Goal: Transaction & Acquisition: Book appointment/travel/reservation

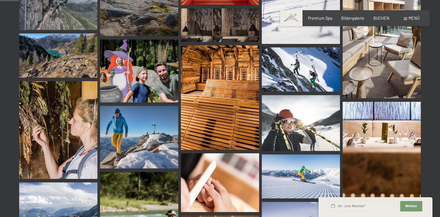
scroll to position [277, 0]
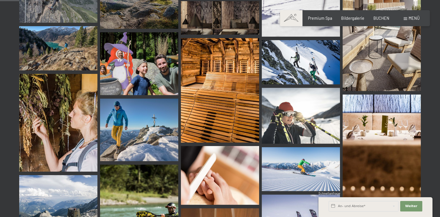
click at [301, 126] on img at bounding box center [300, 116] width 78 height 56
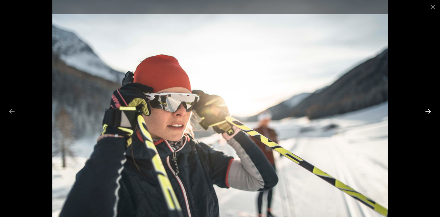
click at [426, 110] on button "Next slide" at bounding box center [428, 110] width 12 height 11
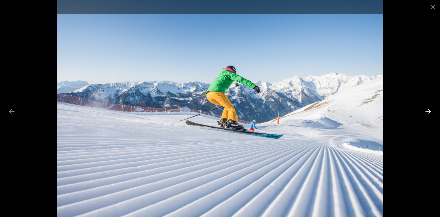
click at [426, 110] on button "Next slide" at bounding box center [428, 110] width 12 height 11
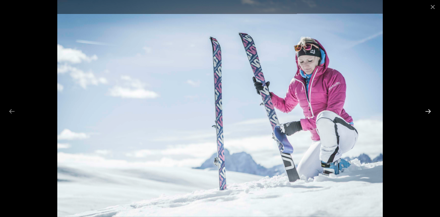
click at [426, 110] on button "Next slide" at bounding box center [428, 110] width 12 height 11
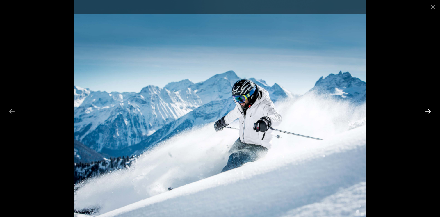
click at [426, 110] on button "Next slide" at bounding box center [428, 110] width 12 height 11
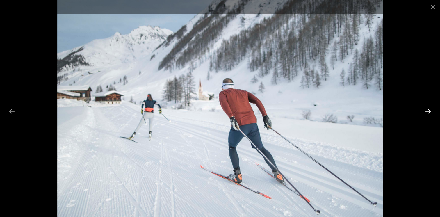
click at [426, 110] on button "Next slide" at bounding box center [428, 110] width 12 height 11
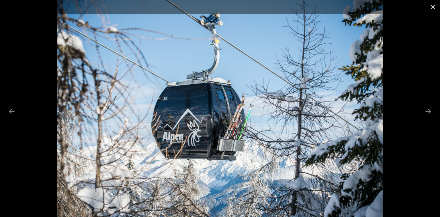
click at [431, 5] on button "Close gallery" at bounding box center [432, 7] width 15 height 14
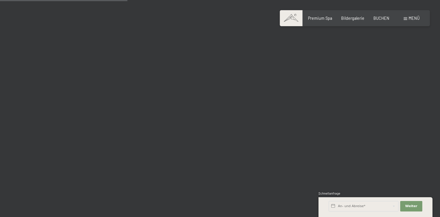
scroll to position [1839, 0]
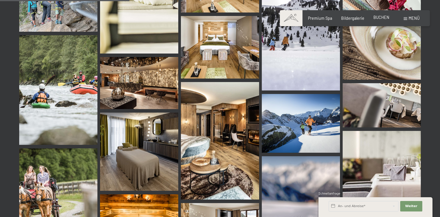
click at [383, 15] on span "BUCHEN" at bounding box center [381, 17] width 16 height 5
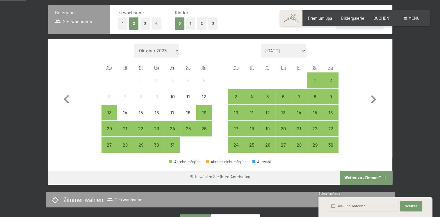
scroll to position [150, 0]
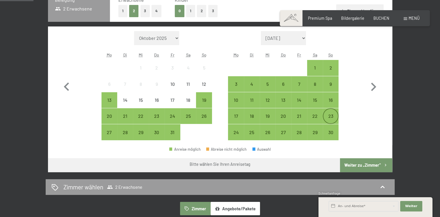
click at [330, 120] on div "23" at bounding box center [330, 121] width 15 height 15
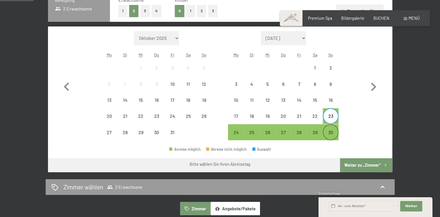
click at [330, 135] on div "30" at bounding box center [330, 137] width 15 height 15
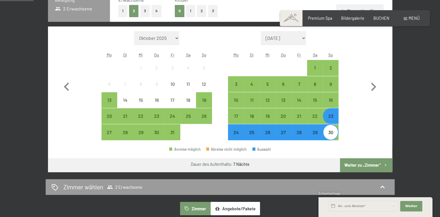
click at [358, 167] on button "Weiter zu „Zimmer“" at bounding box center [366, 165] width 52 height 14
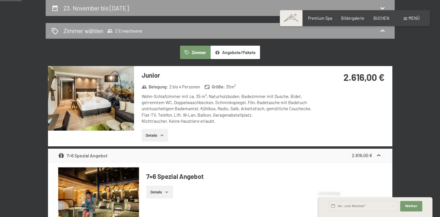
click at [89, 105] on img at bounding box center [91, 98] width 86 height 64
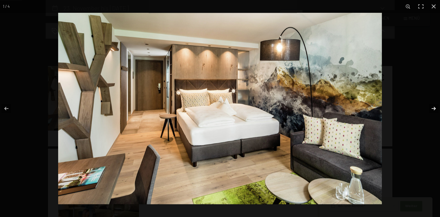
click at [432, 106] on button "button" at bounding box center [429, 108] width 20 height 29
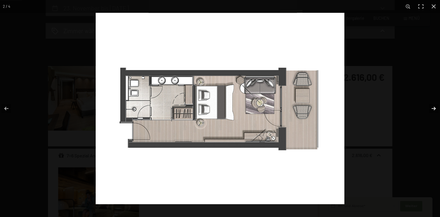
click at [432, 106] on button "button" at bounding box center [429, 108] width 20 height 29
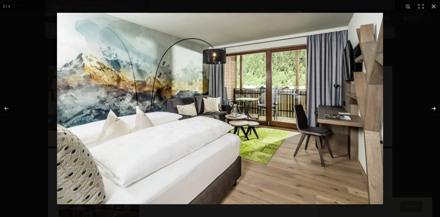
click at [432, 106] on button "button" at bounding box center [429, 108] width 20 height 29
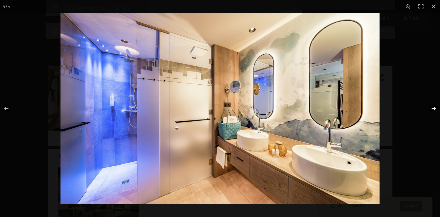
click at [432, 106] on button "button" at bounding box center [429, 108] width 20 height 29
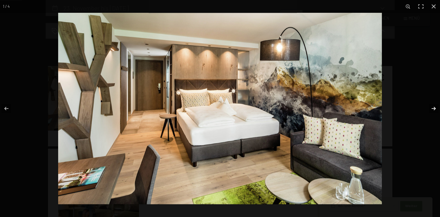
click at [432, 106] on button "button" at bounding box center [429, 108] width 20 height 29
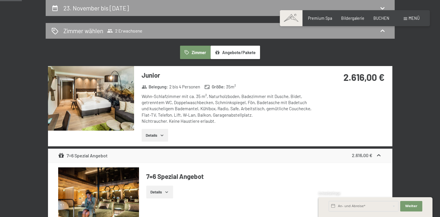
click at [0, 0] on button "button" at bounding box center [0, 0] width 0 height 0
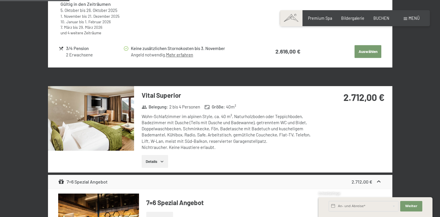
scroll to position [365, 0]
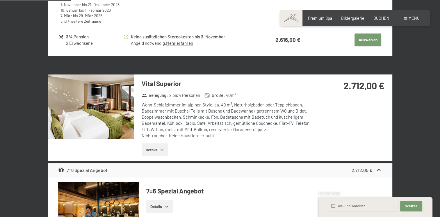
click at [107, 104] on img at bounding box center [91, 106] width 86 height 64
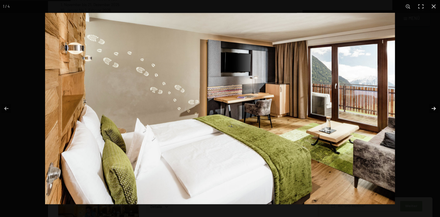
click at [433, 107] on button "button" at bounding box center [429, 108] width 20 height 29
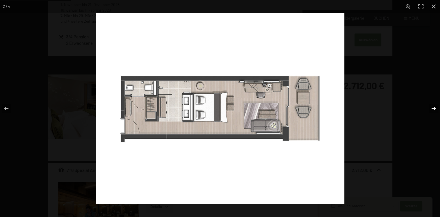
click at [433, 107] on button "button" at bounding box center [429, 108] width 20 height 29
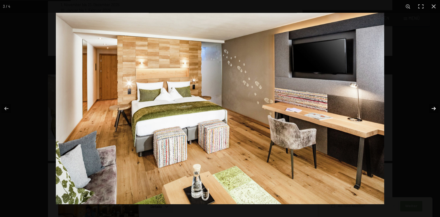
click at [433, 107] on button "button" at bounding box center [429, 108] width 20 height 29
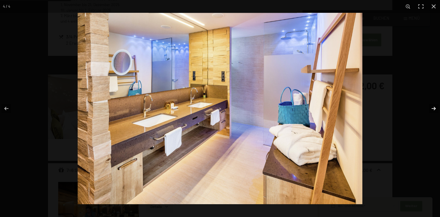
click at [433, 107] on button "button" at bounding box center [429, 108] width 20 height 29
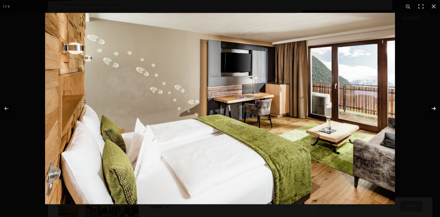
click at [433, 107] on button "button" at bounding box center [429, 108] width 20 height 29
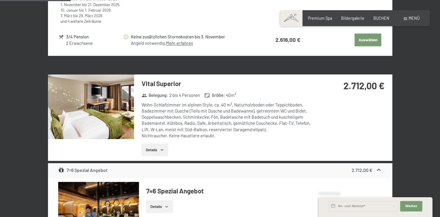
click at [0, 0] on button "button" at bounding box center [0, 0] width 0 height 0
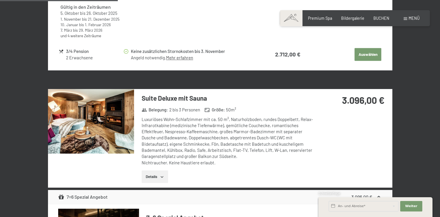
scroll to position [625, 0]
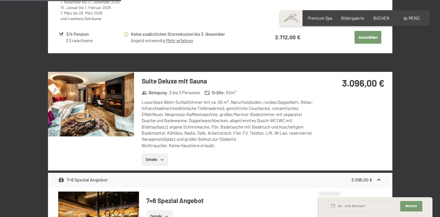
click at [91, 104] on img at bounding box center [91, 104] width 86 height 64
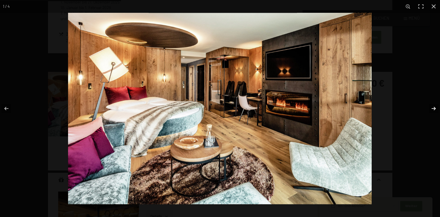
click at [434, 108] on button "button" at bounding box center [429, 108] width 20 height 29
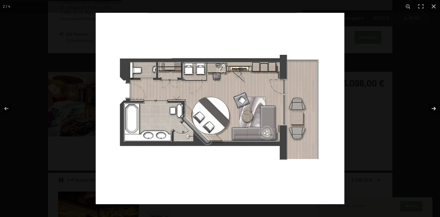
click at [434, 108] on button "button" at bounding box center [429, 108] width 20 height 29
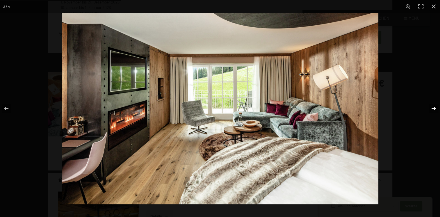
click at [434, 108] on button "button" at bounding box center [429, 108] width 20 height 29
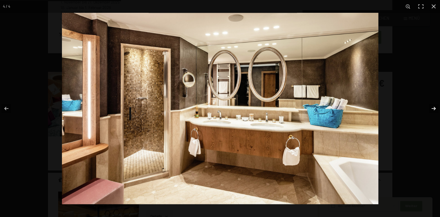
click at [434, 108] on button "button" at bounding box center [429, 108] width 20 height 29
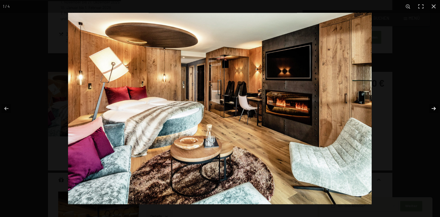
click at [434, 108] on button "button" at bounding box center [429, 108] width 20 height 29
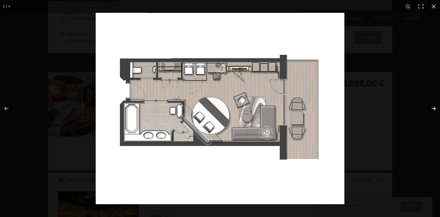
click at [434, 108] on button "button" at bounding box center [429, 108] width 20 height 29
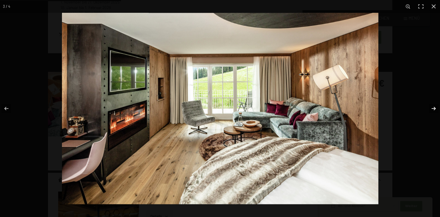
click at [434, 108] on button "button" at bounding box center [429, 108] width 20 height 29
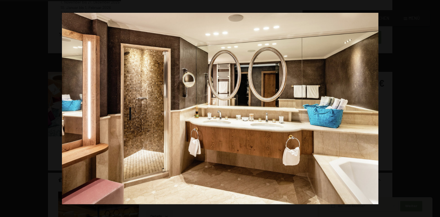
click at [434, 108] on button "button" at bounding box center [429, 108] width 20 height 29
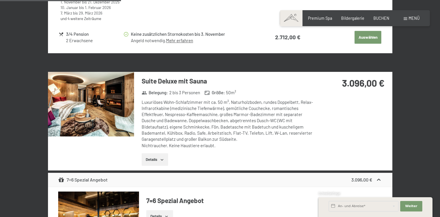
click at [0, 0] on button "button" at bounding box center [0, 0] width 0 height 0
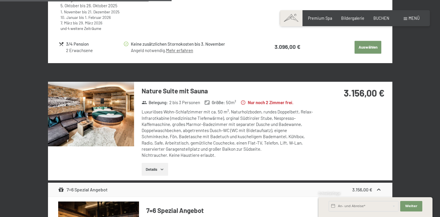
scroll to position [888, 0]
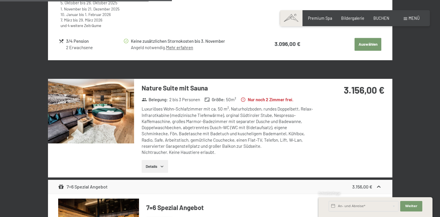
click at [105, 117] on img at bounding box center [91, 111] width 86 height 64
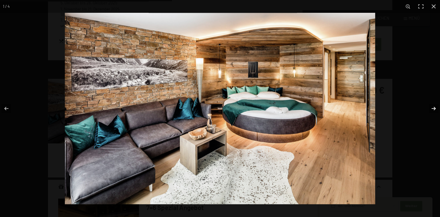
click at [433, 107] on button "button" at bounding box center [429, 108] width 20 height 29
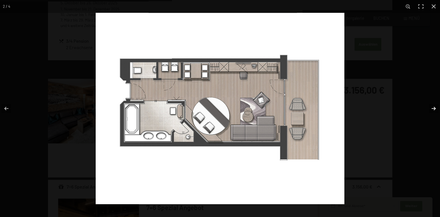
click at [434, 107] on button "button" at bounding box center [429, 108] width 20 height 29
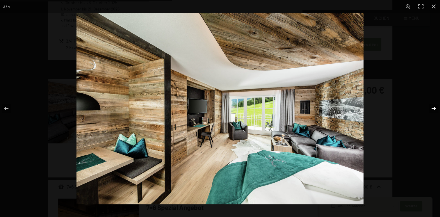
click at [434, 107] on button "button" at bounding box center [429, 108] width 20 height 29
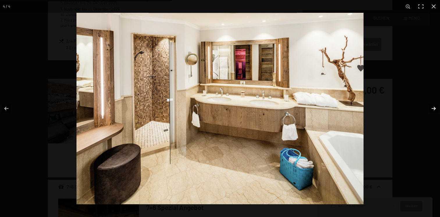
click at [434, 107] on button "button" at bounding box center [429, 108] width 20 height 29
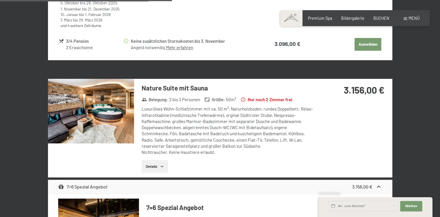
click at [0, 0] on button "button" at bounding box center [0, 0] width 0 height 0
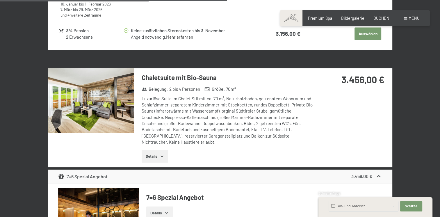
scroll to position [1171, 0]
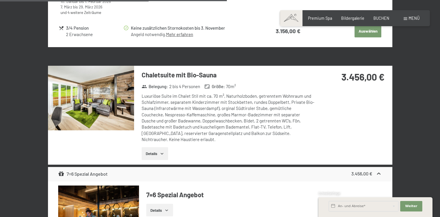
click at [96, 101] on img at bounding box center [91, 98] width 86 height 64
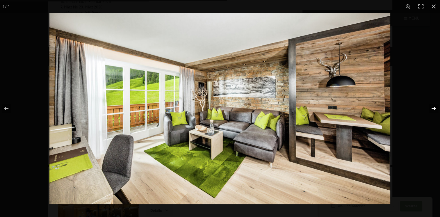
click at [434, 110] on button "button" at bounding box center [429, 108] width 20 height 29
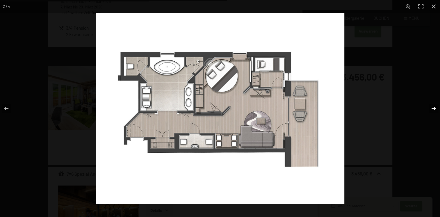
click at [434, 110] on button "button" at bounding box center [429, 108] width 20 height 29
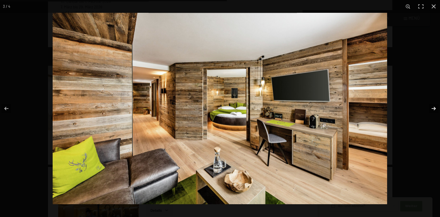
click at [434, 110] on button "button" at bounding box center [429, 108] width 20 height 29
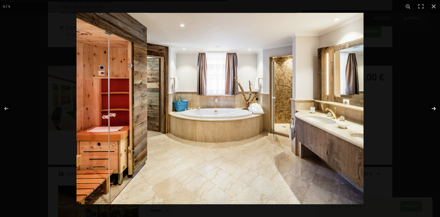
click at [434, 110] on button "button" at bounding box center [429, 108] width 20 height 29
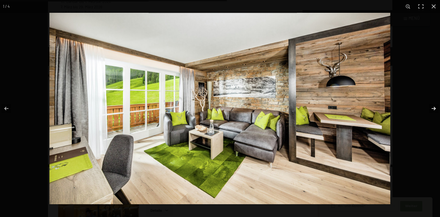
click at [434, 110] on button "button" at bounding box center [429, 108] width 20 height 29
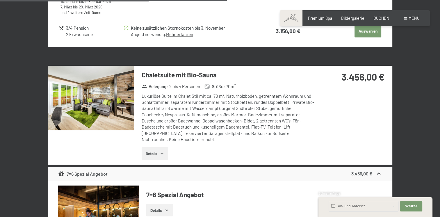
click at [0, 0] on button "button" at bounding box center [0, 0] width 0 height 0
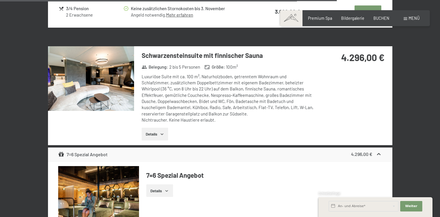
scroll to position [1743, 0]
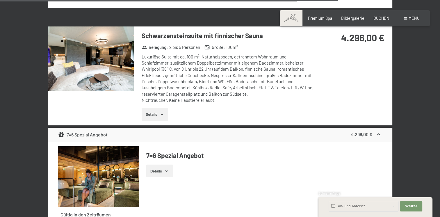
click at [96, 51] on img at bounding box center [91, 58] width 86 height 64
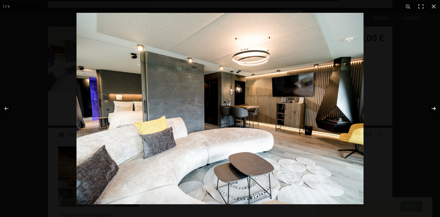
click at [433, 110] on button "button" at bounding box center [429, 108] width 20 height 29
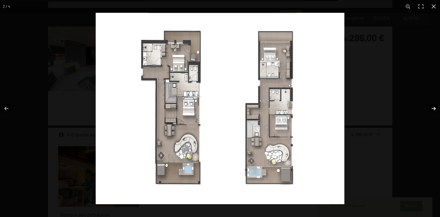
click at [433, 110] on button "button" at bounding box center [429, 108] width 20 height 29
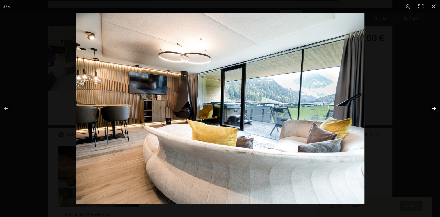
click at [433, 110] on button "button" at bounding box center [429, 108] width 20 height 29
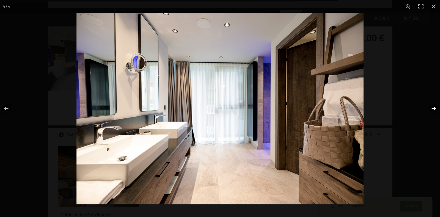
click at [433, 110] on button "button" at bounding box center [429, 108] width 20 height 29
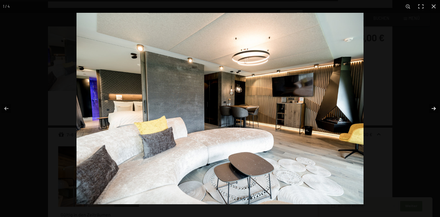
click at [433, 110] on button "button" at bounding box center [429, 108] width 20 height 29
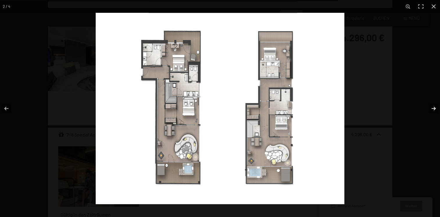
click at [433, 110] on button "button" at bounding box center [429, 108] width 20 height 29
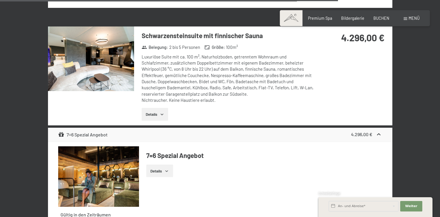
click at [0, 0] on button "button" at bounding box center [0, 0] width 0 height 0
